Goal: Task Accomplishment & Management: Use online tool/utility

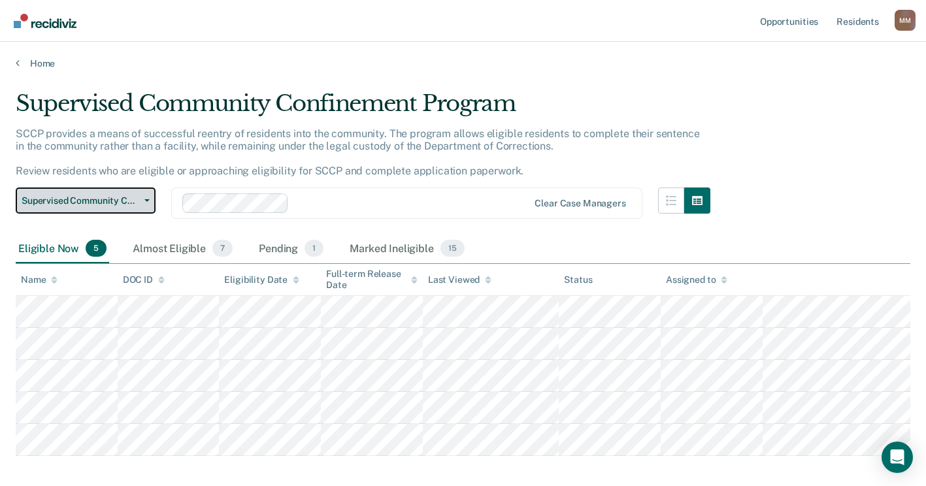
click at [147, 199] on icon "button" at bounding box center [146, 200] width 5 height 3
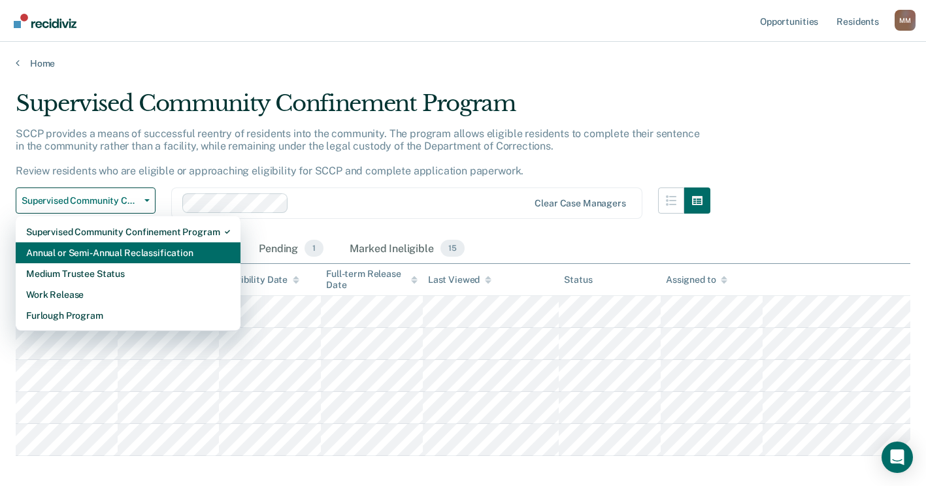
click at [130, 255] on div "Annual or Semi-Annual Reclassification" at bounding box center [128, 252] width 204 height 21
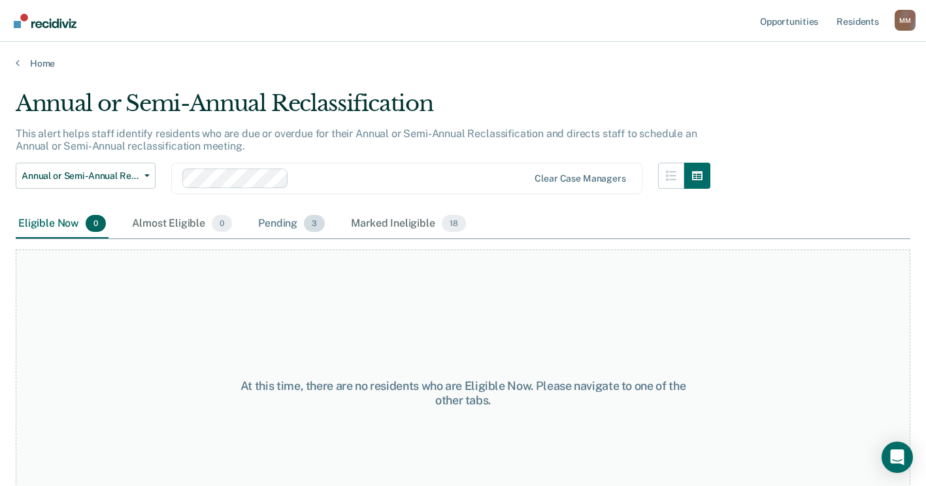
click at [273, 223] on div "Pending 3" at bounding box center [291, 224] width 72 height 29
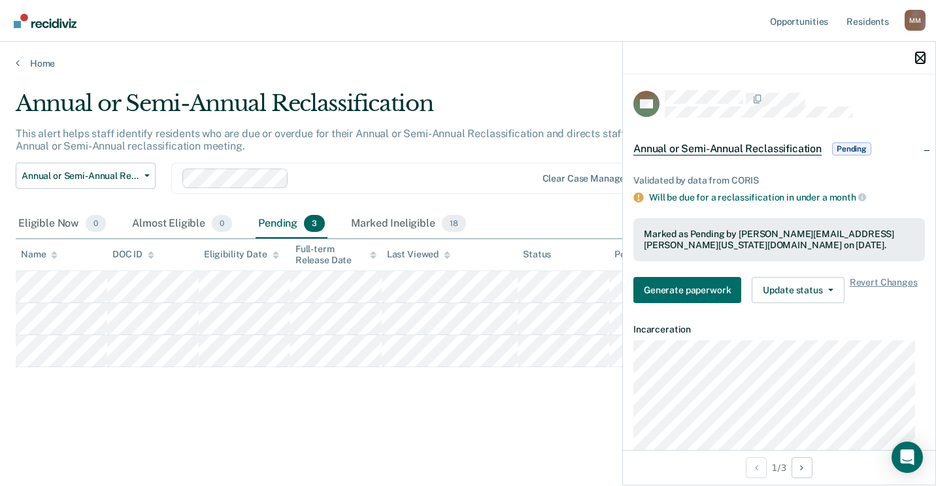
click at [921, 56] on icon "button" at bounding box center [919, 58] width 9 height 9
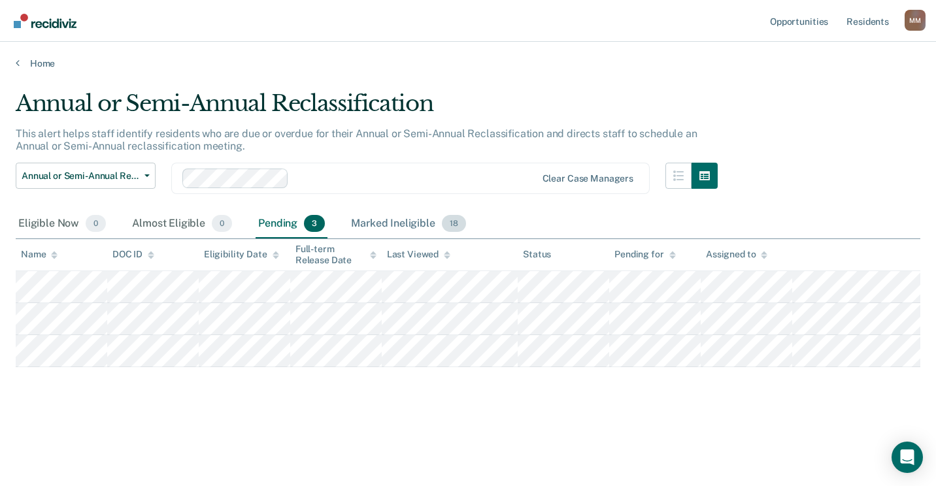
click at [394, 219] on div "Marked Ineligible 18" at bounding box center [408, 224] width 120 height 29
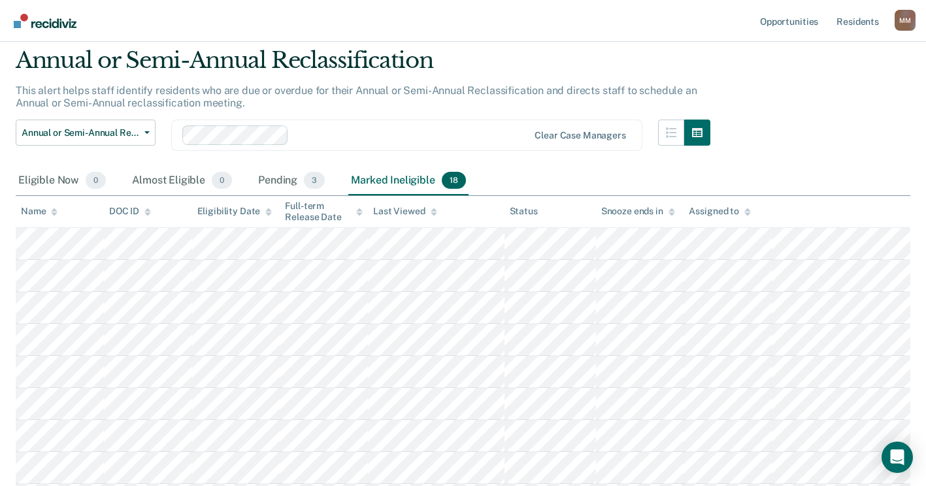
scroll to position [65, 0]
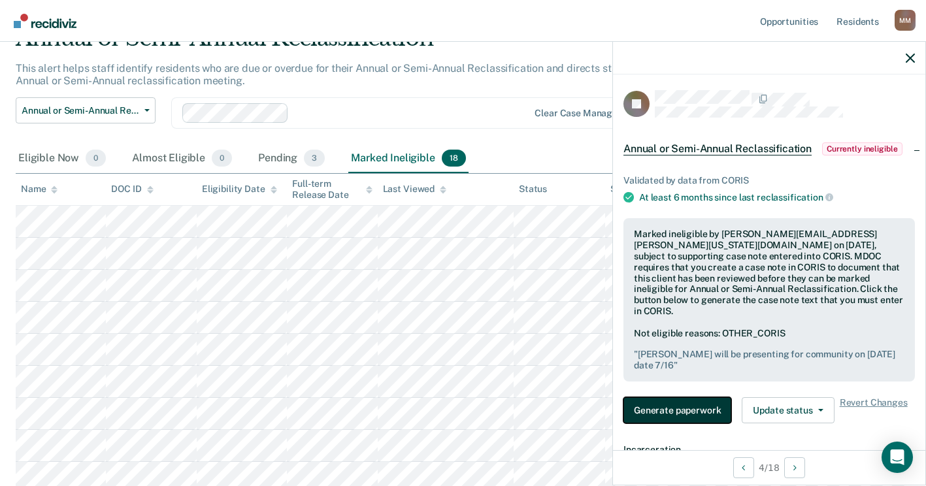
click at [691, 397] on button "Generate paperwork" at bounding box center [677, 410] width 108 height 26
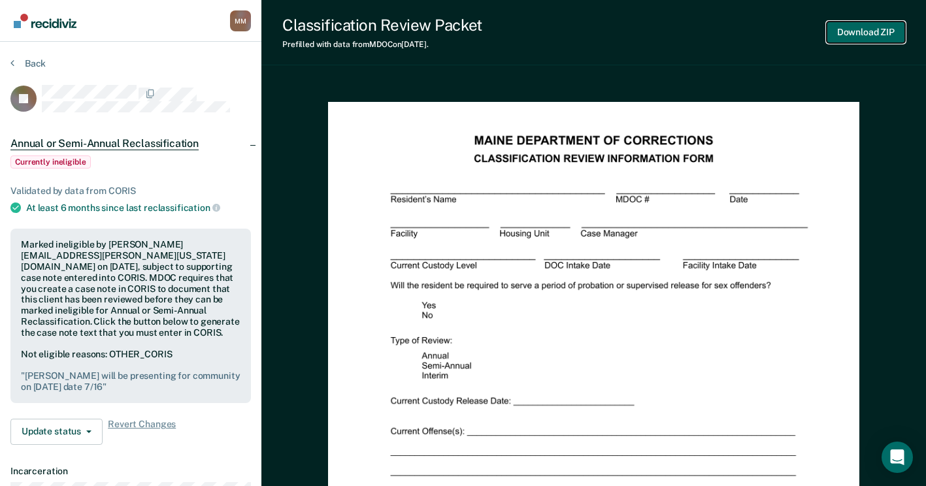
click at [856, 29] on button "Download ZIP" at bounding box center [865, 33] width 78 height 22
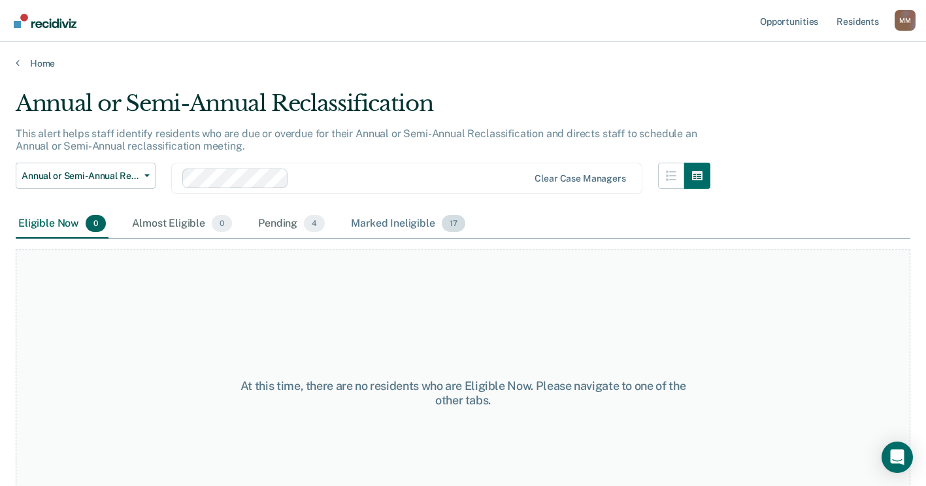
click at [392, 223] on div "Marked Ineligible 17" at bounding box center [407, 224] width 119 height 29
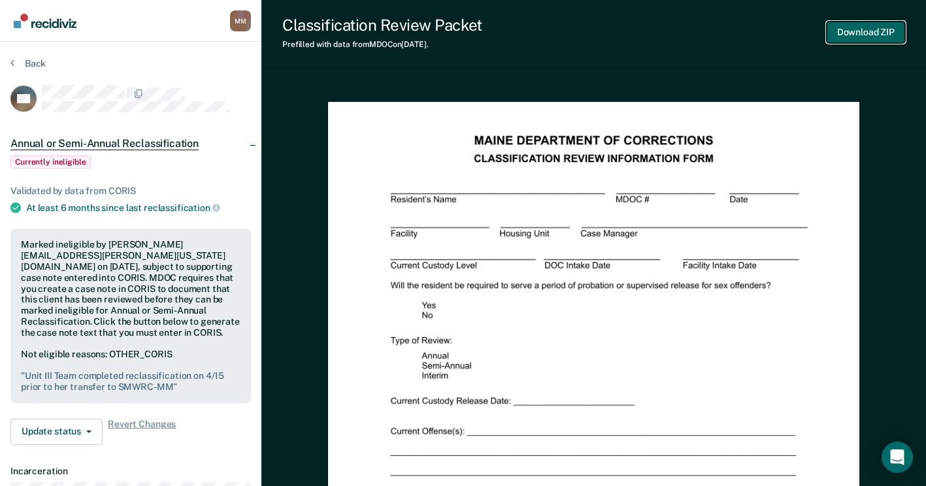
click at [866, 22] on button "Download ZIP" at bounding box center [865, 33] width 78 height 22
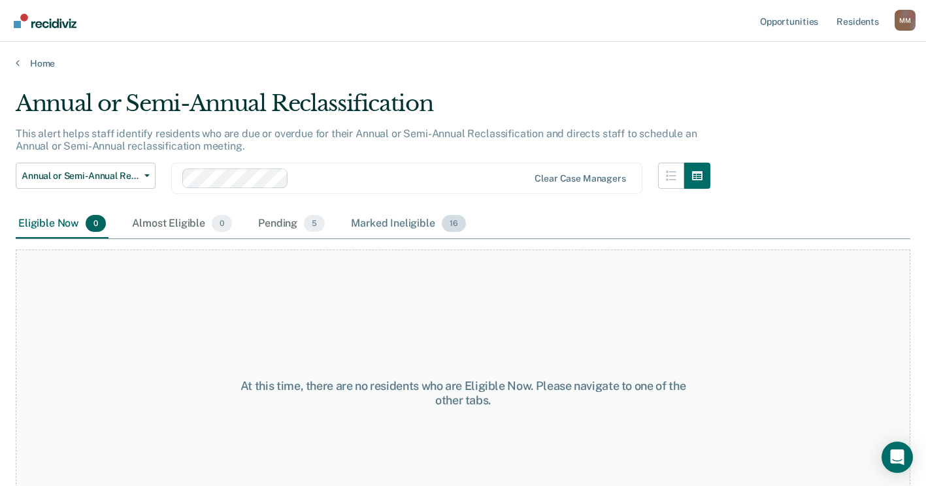
click at [402, 215] on div "Marked Ineligible 16" at bounding box center [408, 224] width 120 height 29
